Goal: Transaction & Acquisition: Book appointment/travel/reservation

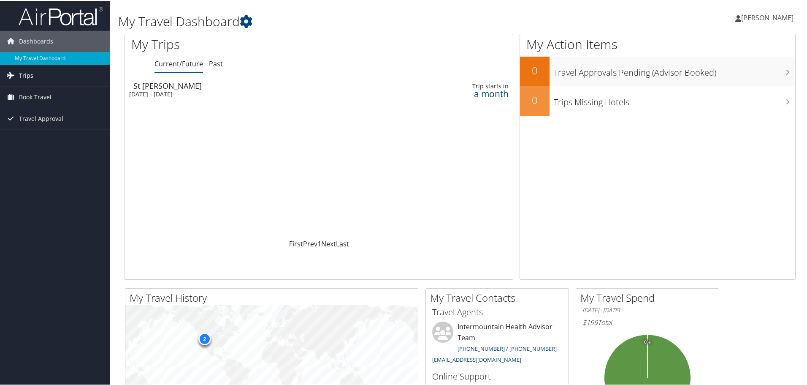
click at [22, 69] on span "Trips" at bounding box center [26, 74] width 14 height 21
click at [28, 133] on span "Book Travel" at bounding box center [35, 134] width 33 height 21
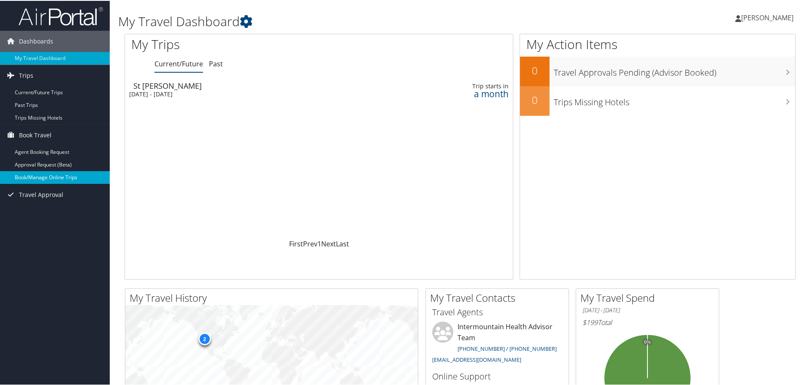
click at [48, 178] on link "Book/Manage Online Trips" at bounding box center [55, 176] width 110 height 13
click at [33, 176] on link "Book/Manage Online Trips" at bounding box center [55, 176] width 110 height 13
